Goal: Find specific page/section: Find specific page/section

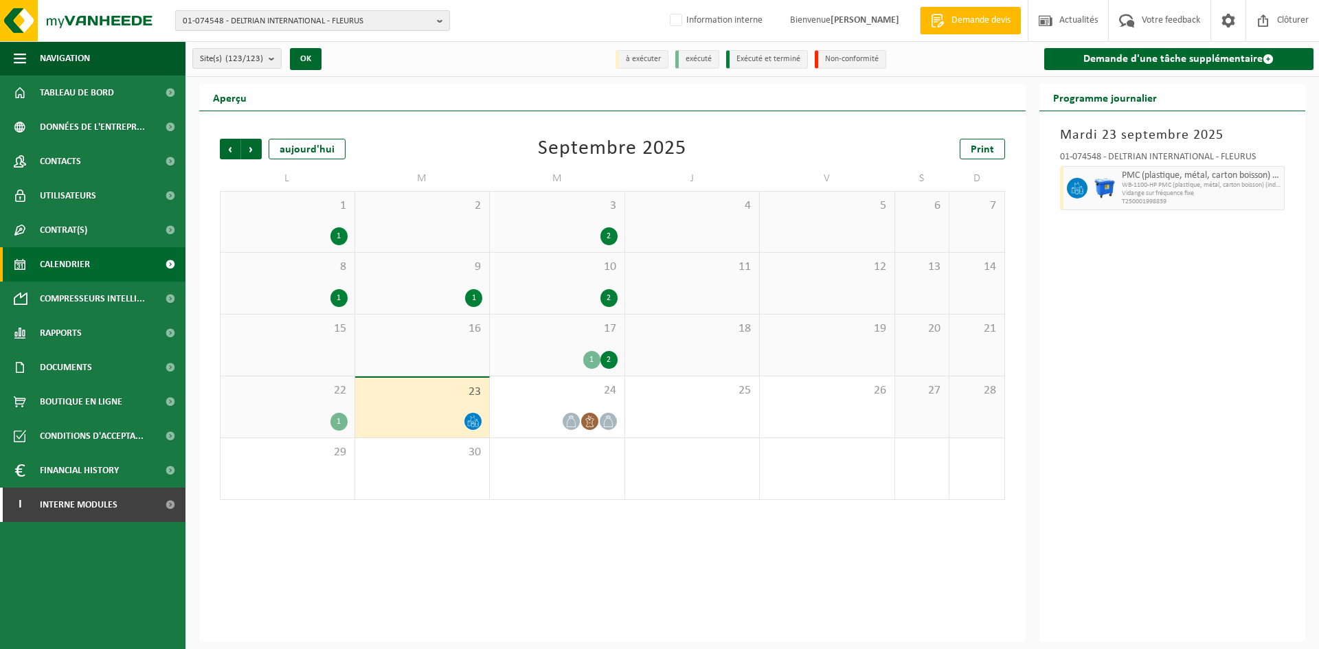
click at [239, 22] on span "01-074548 - DELTRIAN INTERNATIONAL - FLEURUS" at bounding box center [307, 21] width 249 height 21
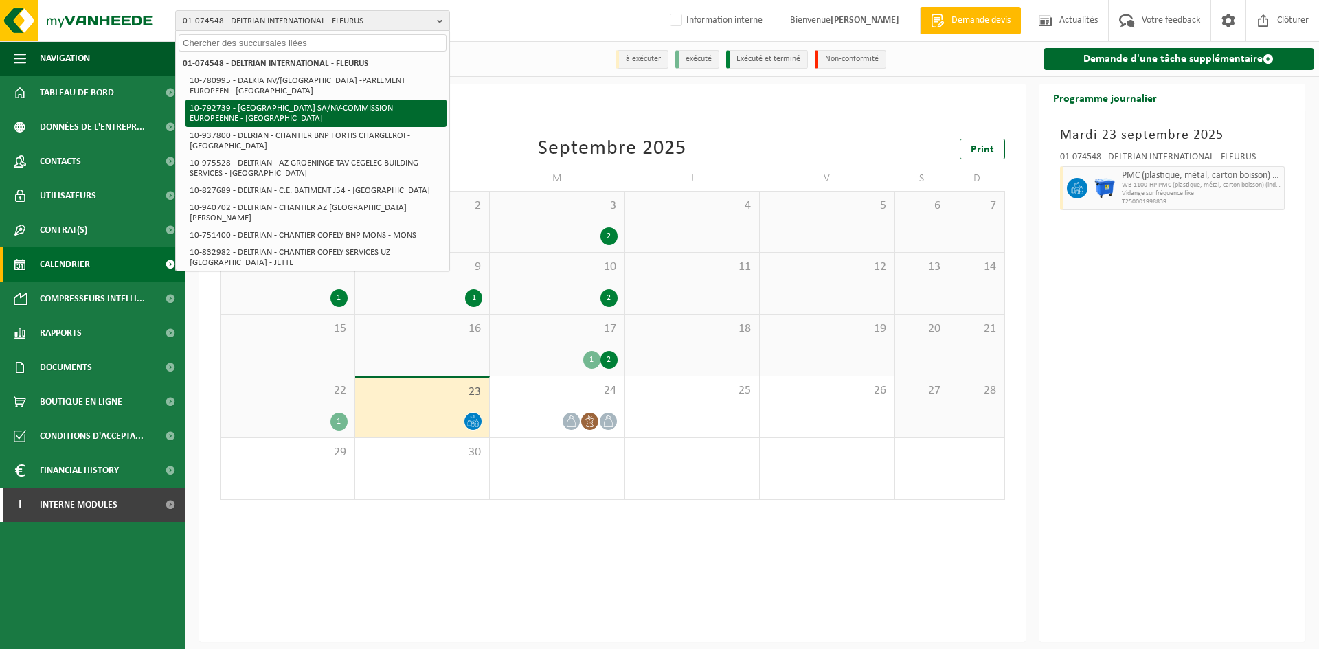
click at [249, 100] on li "10-792739 - [GEOGRAPHIC_DATA] SA/NV-COMMISSION EUROPEENNE - [GEOGRAPHIC_DATA]" at bounding box center [316, 113] width 261 height 27
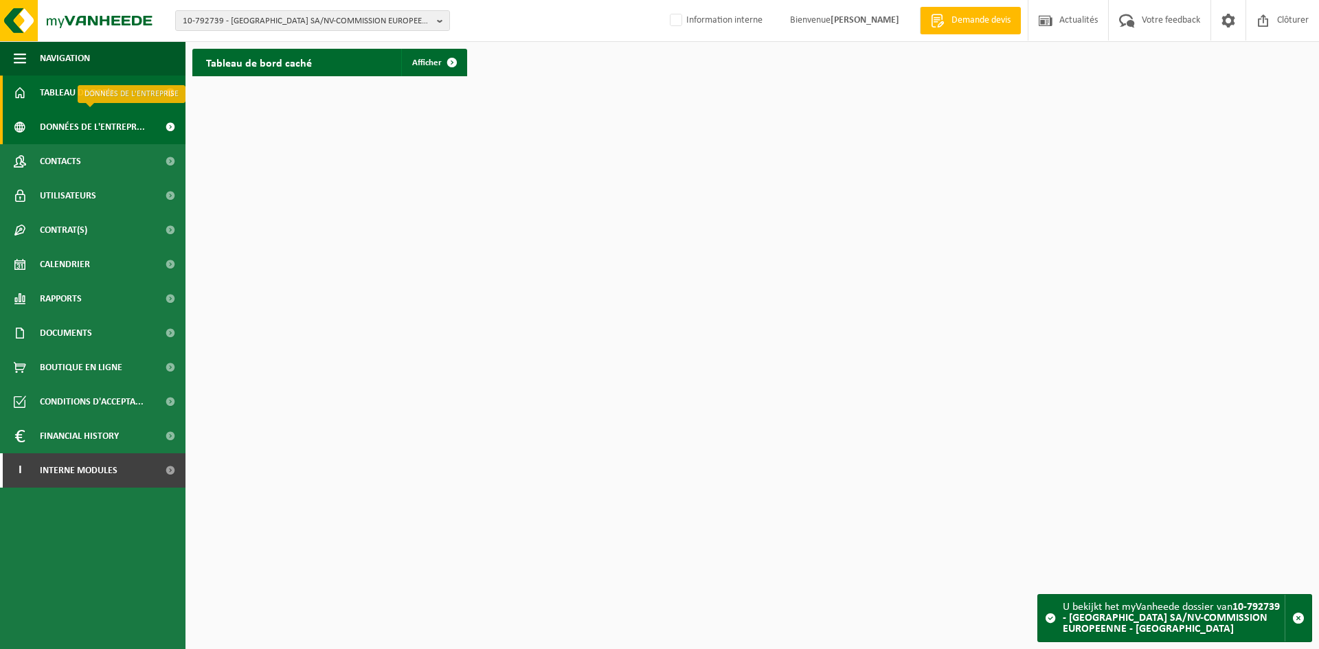
click at [99, 126] on span "Données de l'entrepr..." at bounding box center [92, 127] width 105 height 34
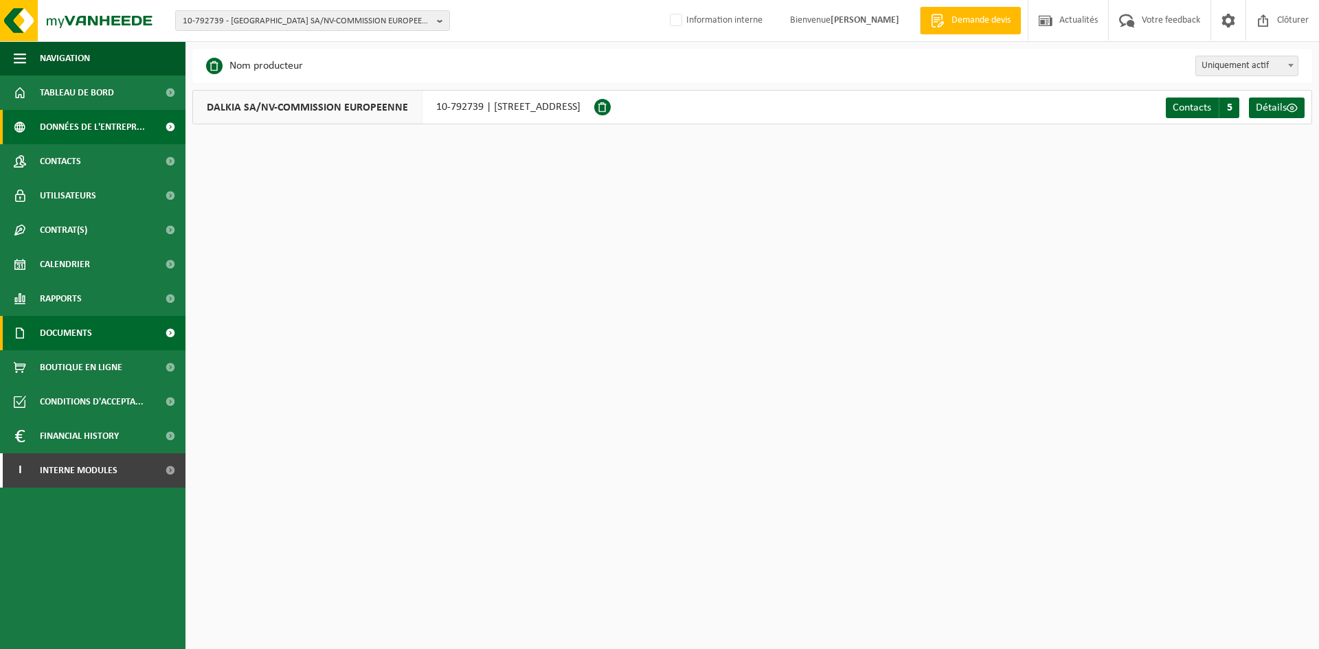
click at [43, 337] on span "Documents" at bounding box center [66, 333] width 52 height 34
